Goal: Book appointment/travel/reservation

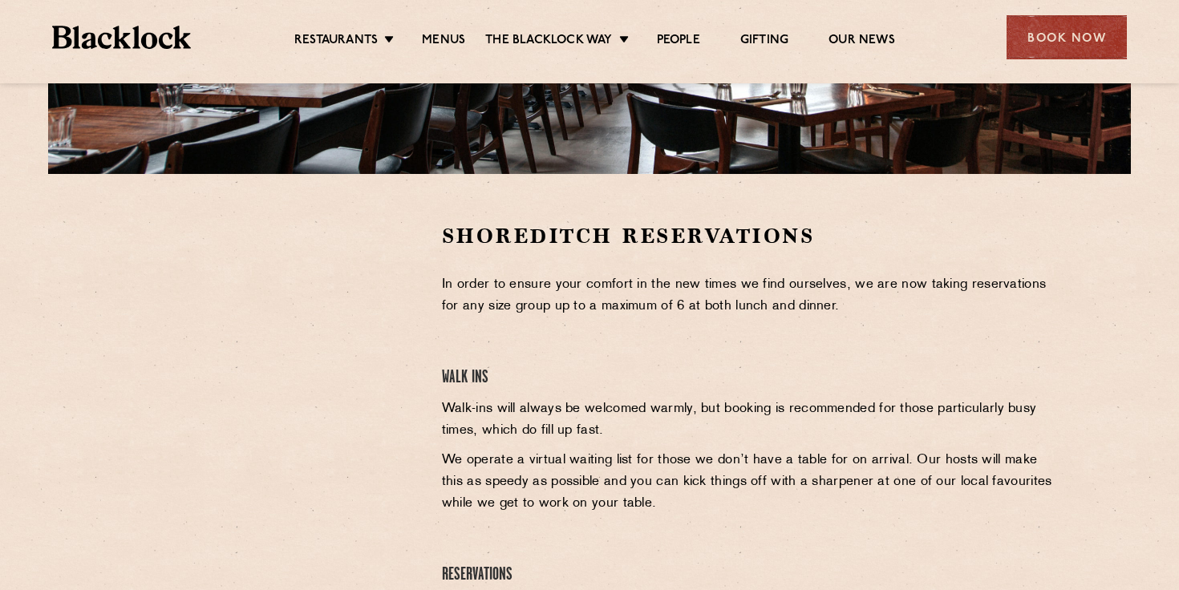
scroll to position [393, 0]
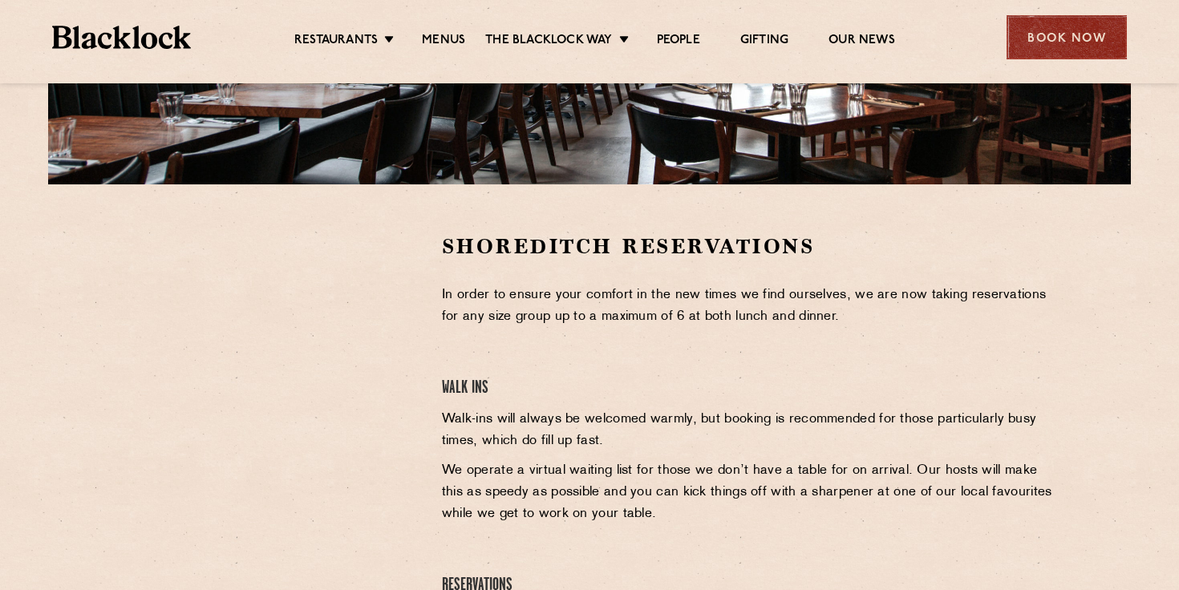
click at [1077, 34] on div "Book Now" at bounding box center [1067, 37] width 120 height 44
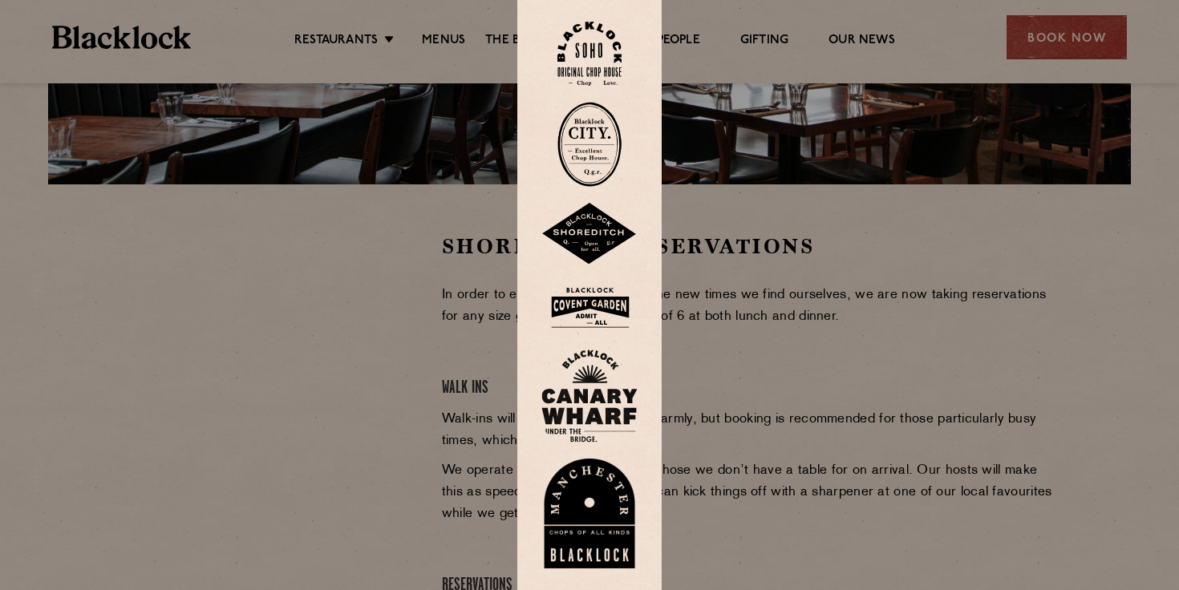
click at [585, 227] on img at bounding box center [589, 234] width 96 height 63
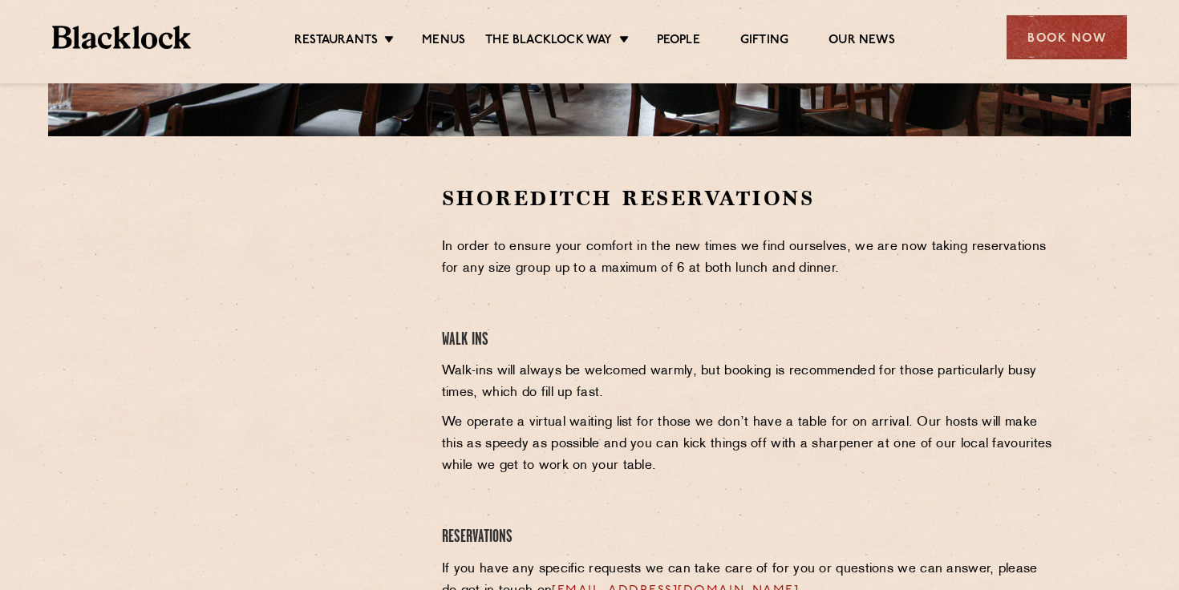
scroll to position [478, 0]
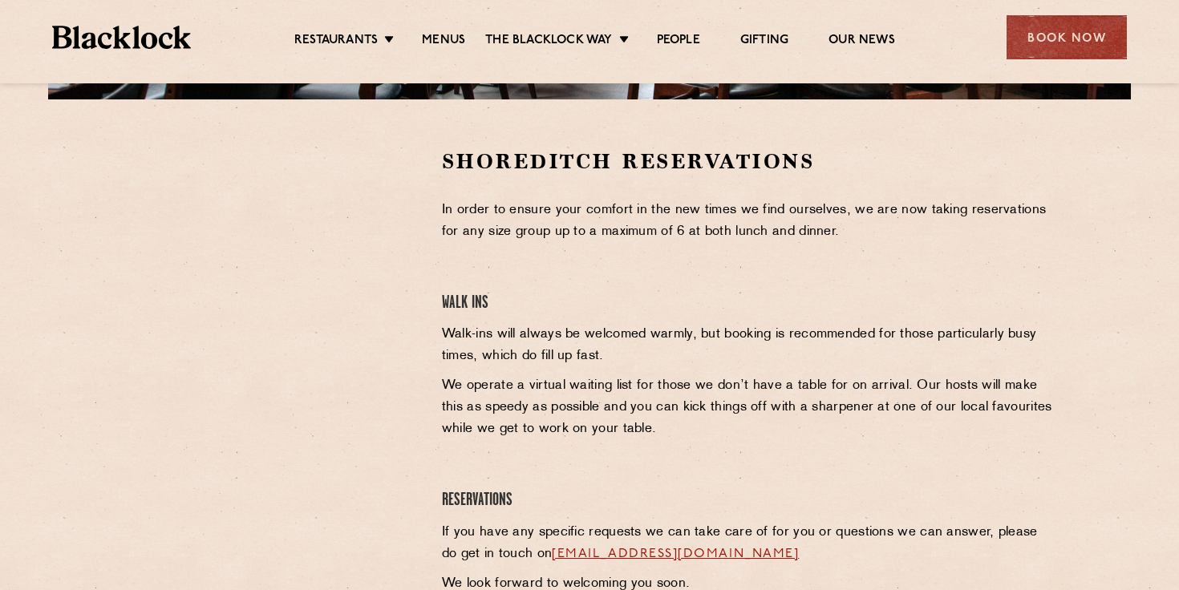
click at [153, 34] on img at bounding box center [121, 37] width 139 height 23
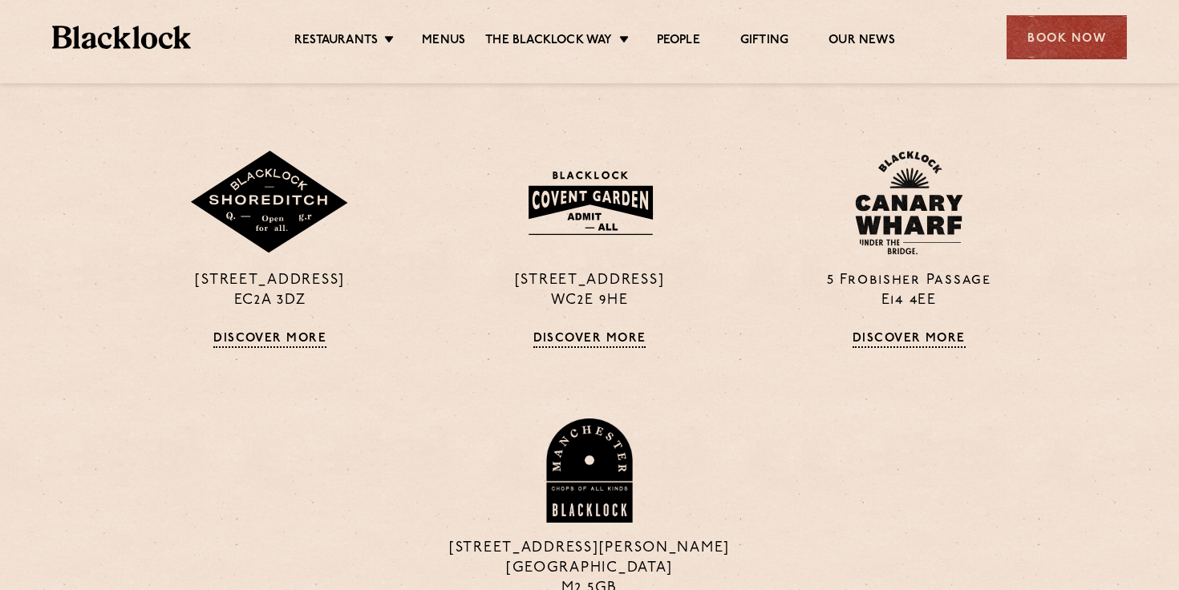
scroll to position [1355, 0]
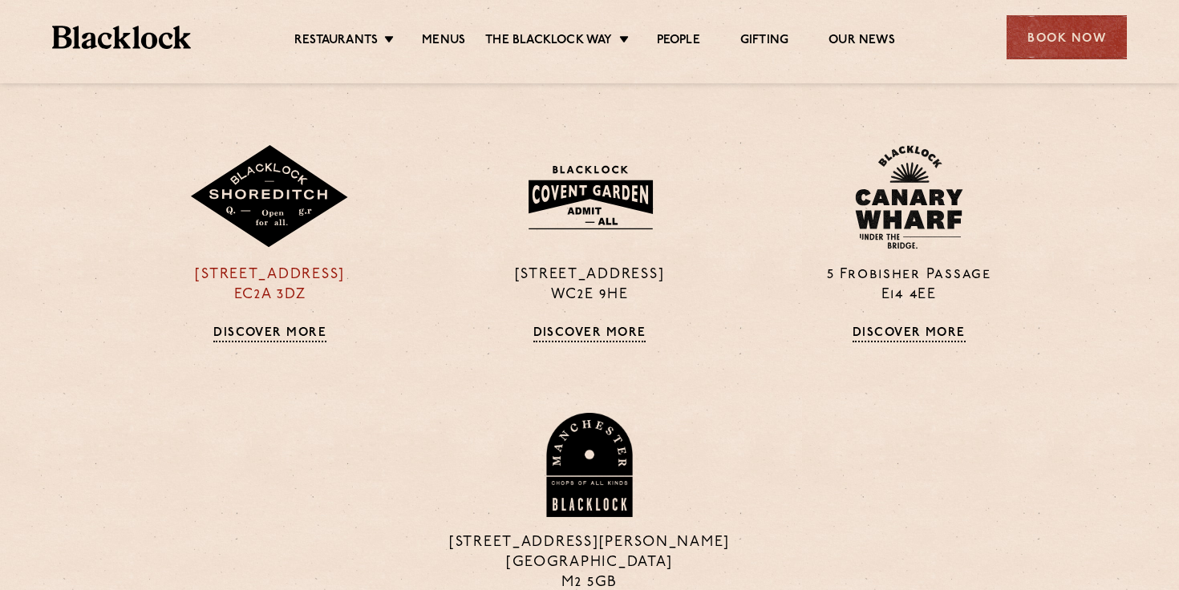
click at [258, 331] on link "Discover More" at bounding box center [269, 334] width 113 height 16
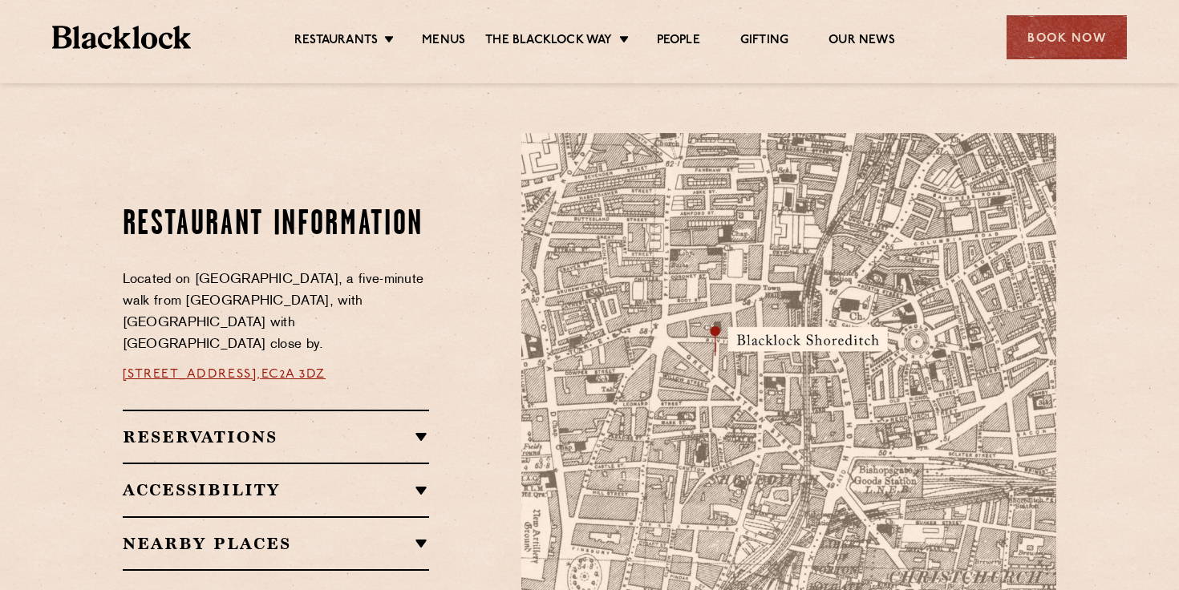
scroll to position [805, 0]
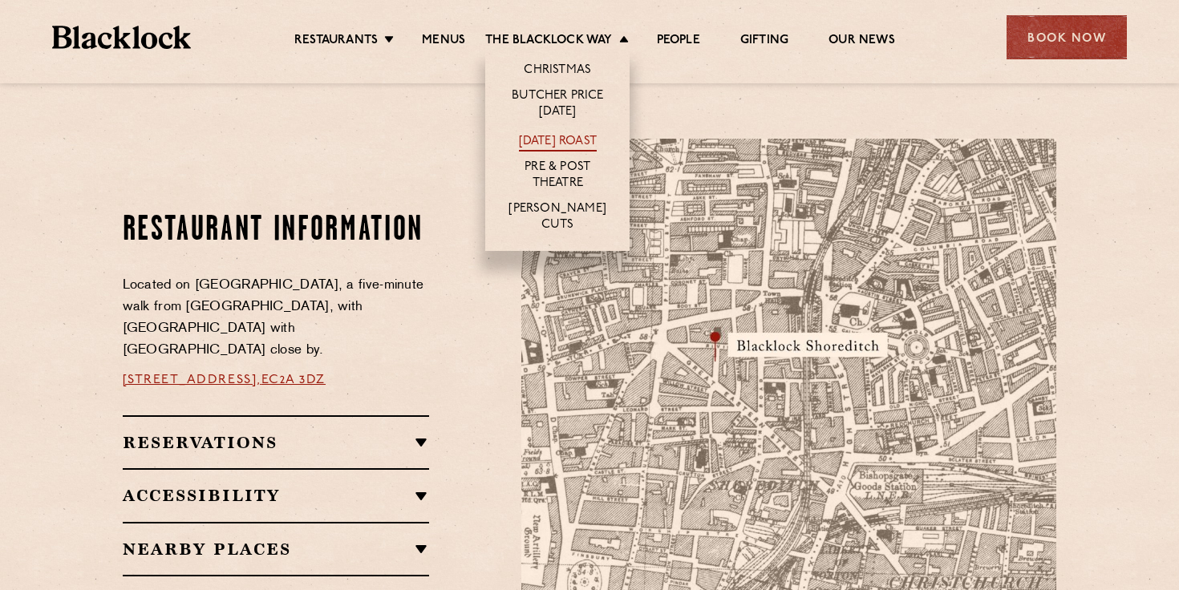
click at [519, 135] on link "[DATE] Roast" at bounding box center [558, 143] width 78 height 18
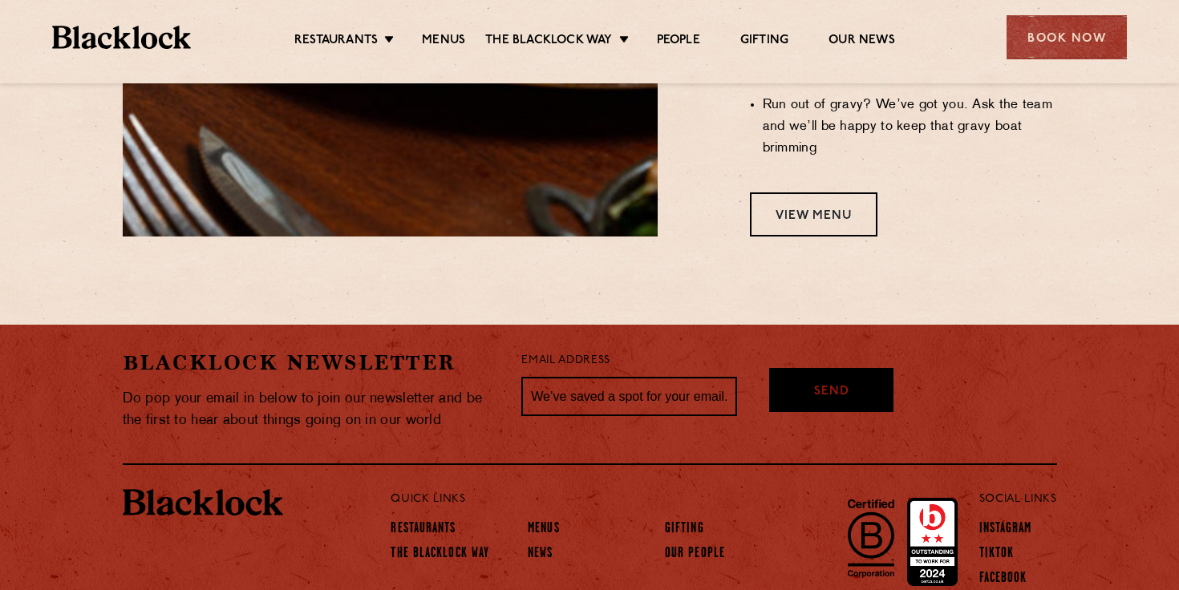
scroll to position [1617, 0]
